Goal: Information Seeking & Learning: Learn about a topic

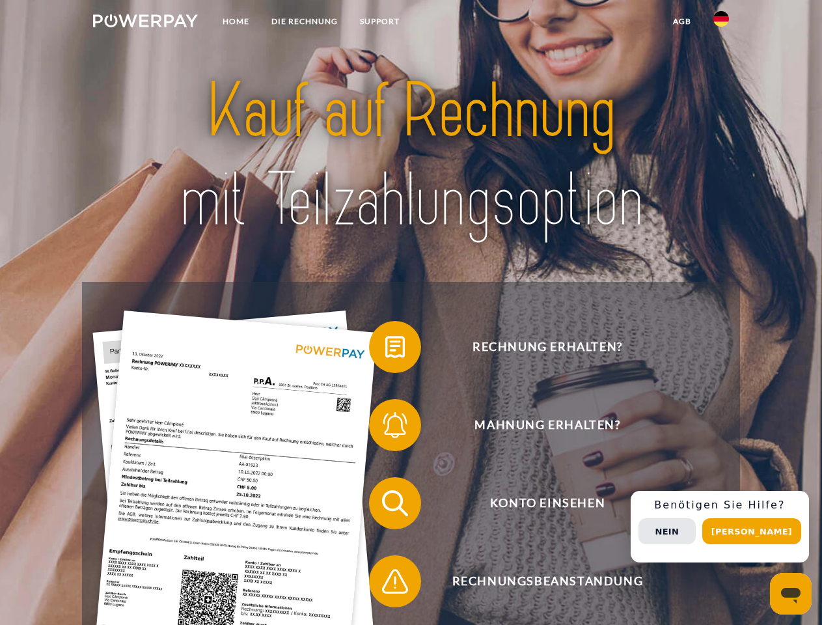
click at [145, 23] on img at bounding box center [145, 20] width 105 height 13
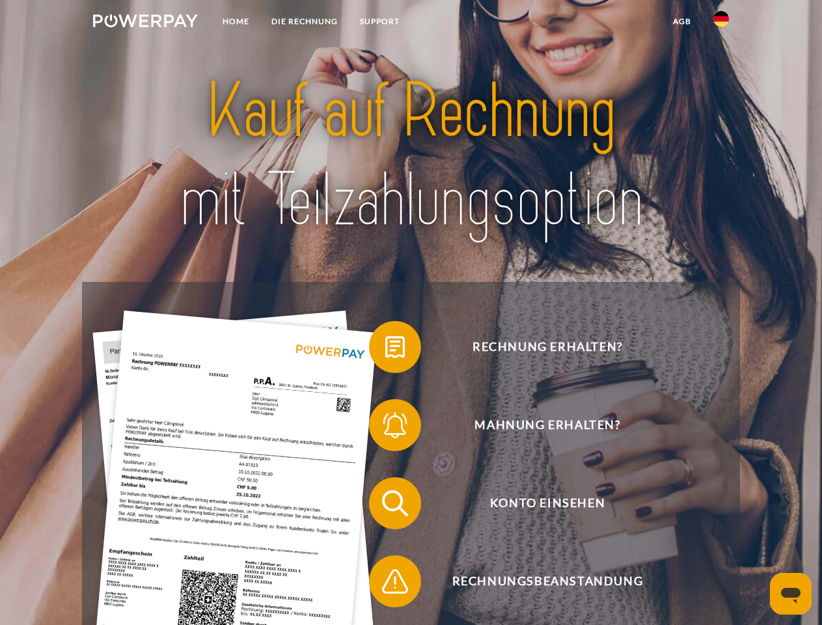
click at [721, 23] on img at bounding box center [721, 19] width 16 height 16
click at [681, 21] on link "agb" at bounding box center [682, 21] width 40 height 23
click at [385, 350] on span at bounding box center [375, 346] width 65 height 65
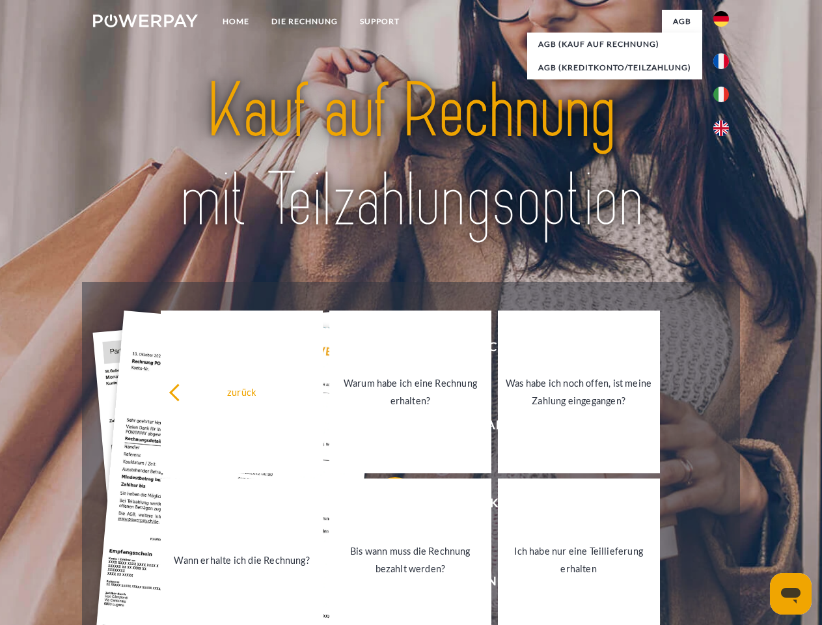
click at [385, 428] on div "zurück Warum habe ich eine Rechnung erhalten? Was habe ich noch offen, ist mein…" at bounding box center [411, 476] width 526 height 336
click at [385, 506] on link "Bis wann muss die Rechnung bezahlt werden?" at bounding box center [410, 559] width 162 height 163
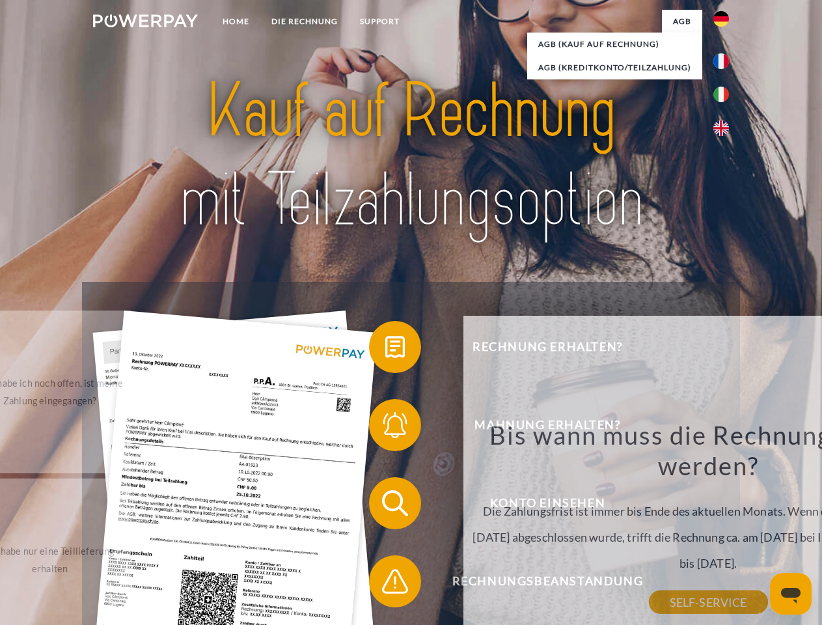
click at [471, 584] on div "Bis wann muss die Rechnung bezahlt werden? Die Zahlungsfrist ist immer bis Ende…" at bounding box center [708, 510] width 475 height 183
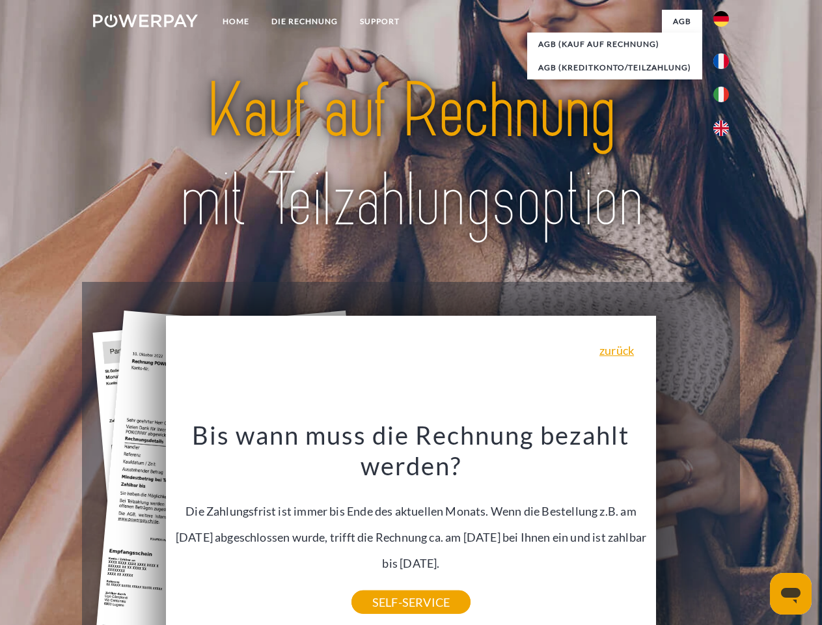
click at [724, 527] on div "Rechnung erhalten? Mahnung erhalten? Konto einsehen" at bounding box center [410, 542] width 657 height 521
click at [693, 529] on span "Konto einsehen" at bounding box center [547, 503] width 319 height 52
click at [756, 531] on header "Home DIE RECHNUNG SUPPORT" at bounding box center [411, 449] width 822 height 899
